Goal: Answer question/provide support

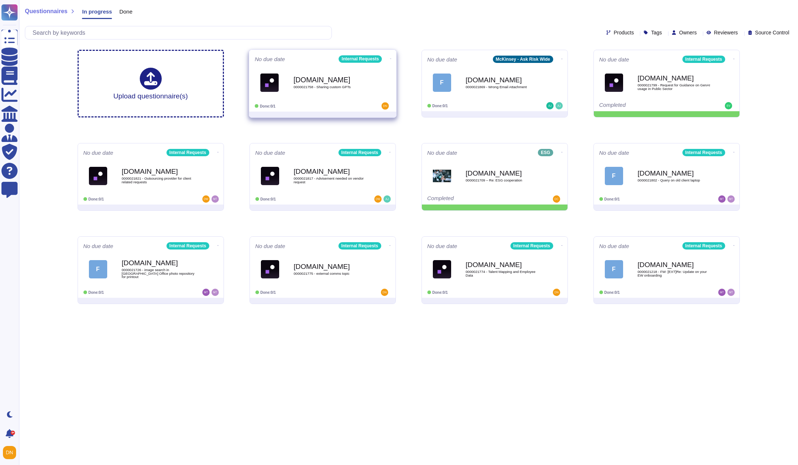
click at [344, 86] on span "0000021758 - Sharing custom GPTs" at bounding box center [330, 87] width 74 height 4
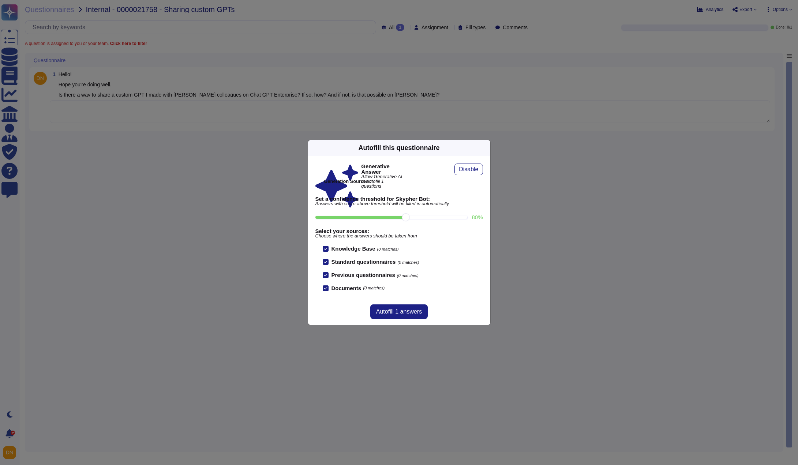
click at [486, 148] on icon at bounding box center [486, 148] width 0 height 0
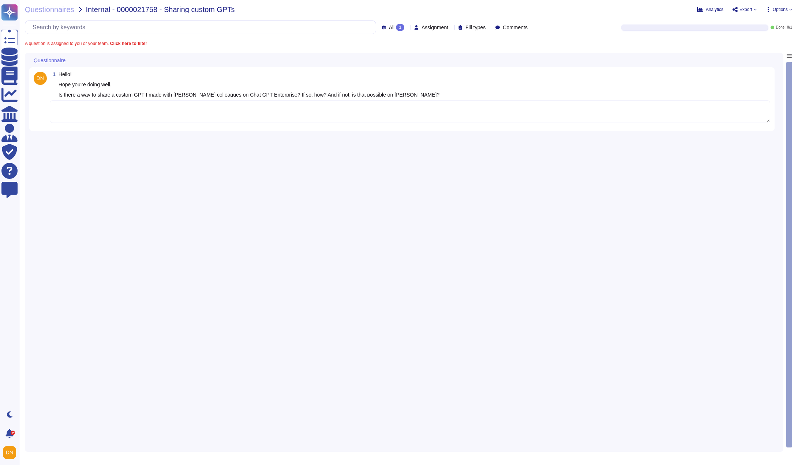
click at [458, 125] on div "1 Hello! Hope you're doing well. Is there a way to share a custom GPT I made wi…" at bounding box center [402, 99] width 736 height 55
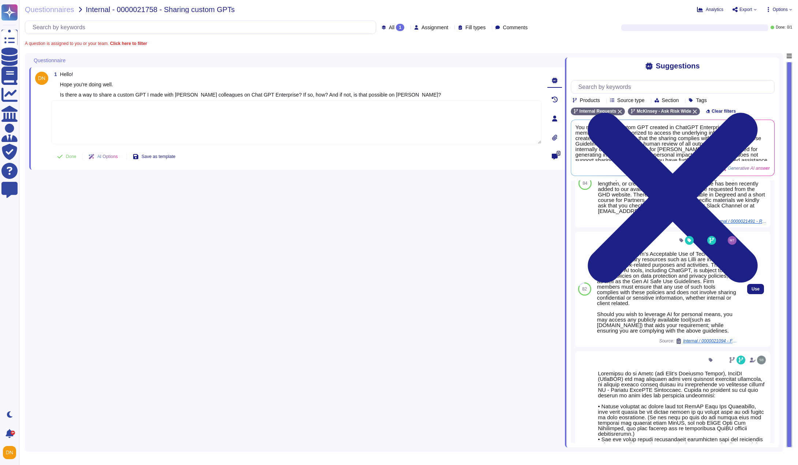
scroll to position [68, 0]
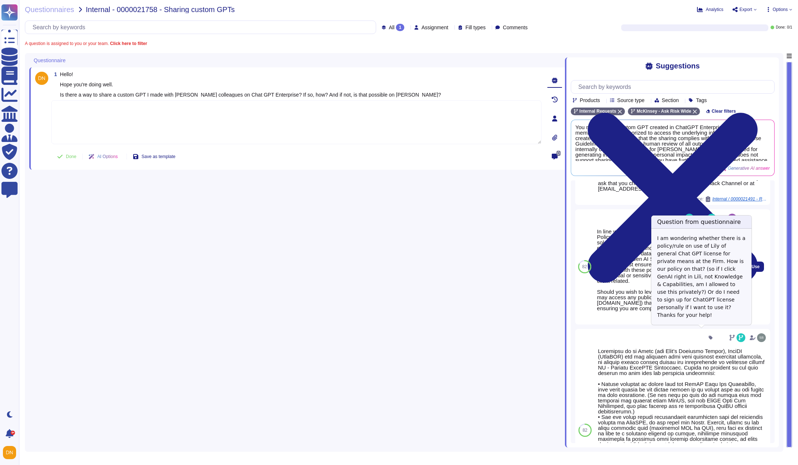
click at [683, 321] on span "Internal / 0000021094 - FW: INC8332672 - 2 questions" at bounding box center [710, 318] width 55 height 4
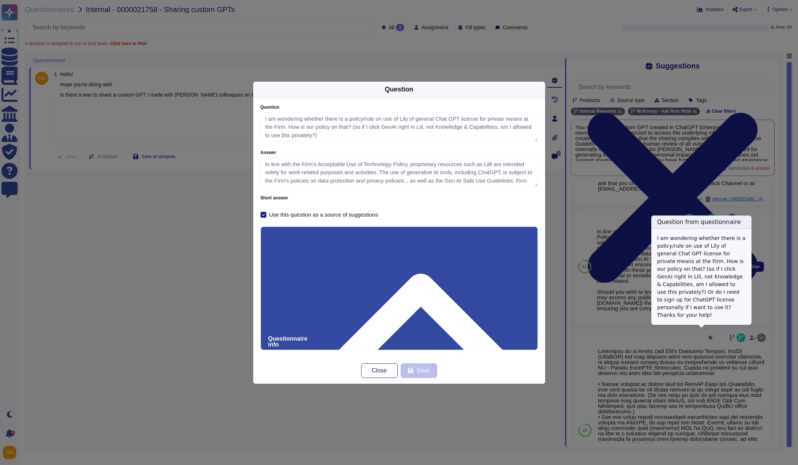
type textarea "I am wondering whether there is a policy/rule on use of Lily of general Chat GP…"
type textarea "In line with the Firm’s Acceptable Use of Technology Policy, proprietary resour…"
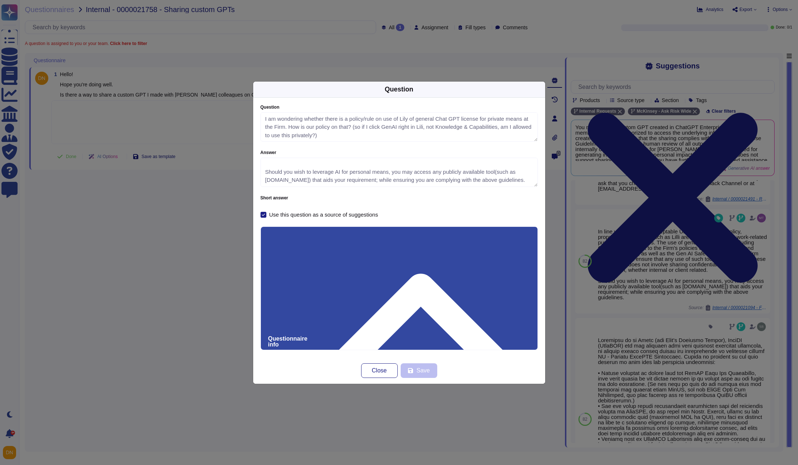
scroll to position [66, 0]
click at [369, 374] on button "Close" at bounding box center [379, 370] width 37 height 15
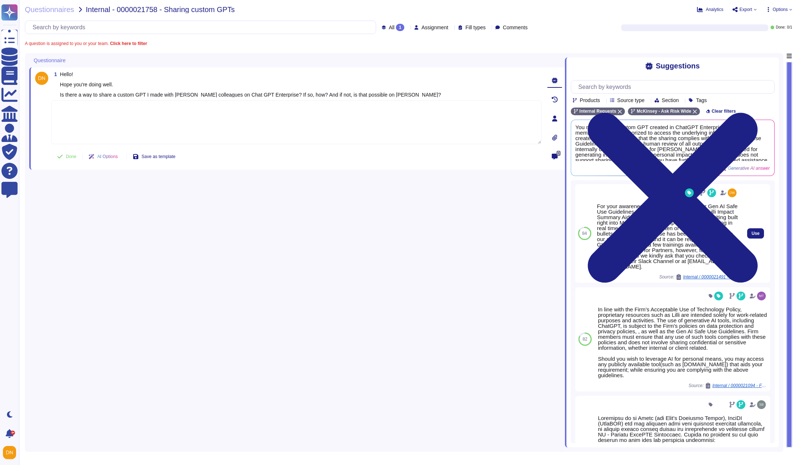
scroll to position [0, 0]
click at [693, 279] on span "Internal / 0000021491 - Re: Firm GenAI Tools & Scubsciptions" at bounding box center [710, 277] width 55 height 4
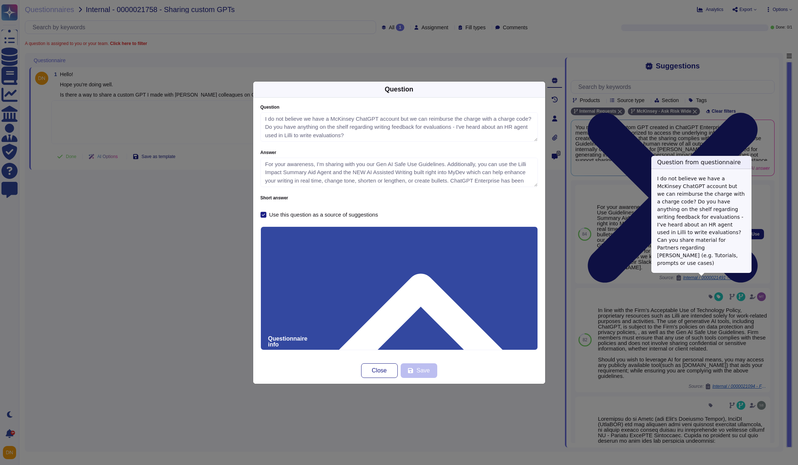
type textarea "I do not believe we have a McKinsey ChatGPT account but we can reimburse the ch…"
type textarea "For your awareness, I’m sharing with you our Gen AI Safe Use Guidelines. Additi…"
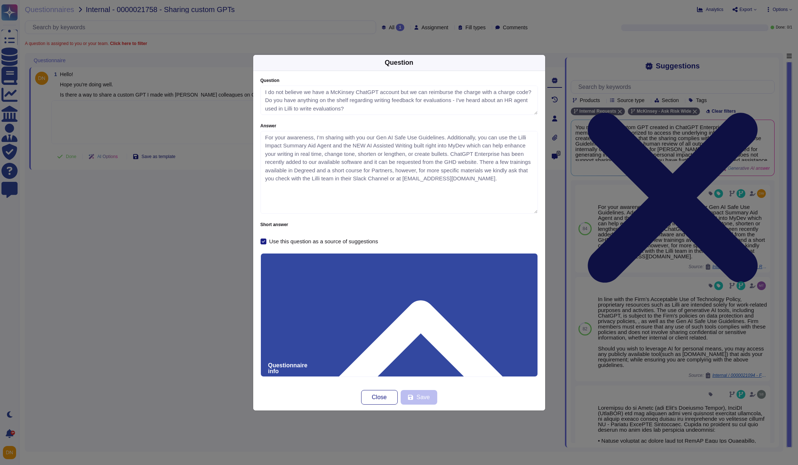
drag, startPoint x: 535, startPoint y: 185, endPoint x: 536, endPoint y: 238, distance: 53.8
click at [536, 238] on div "Question I do not believe we have a McKinsey ChatGPT account but we can reimbur…" at bounding box center [398, 161] width 277 height 166
click at [396, 400] on button "Close" at bounding box center [379, 397] width 37 height 15
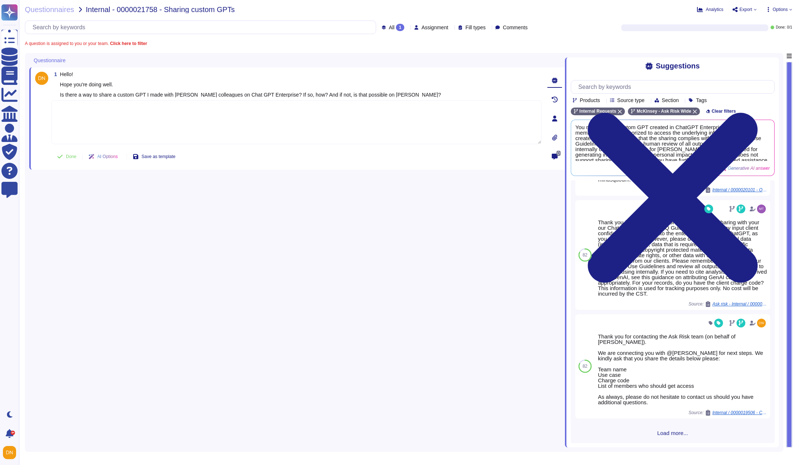
scroll to position [405, 0]
